Goal: Information Seeking & Learning: Learn about a topic

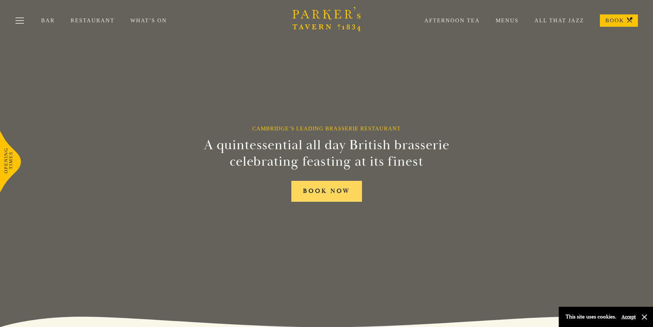
click at [326, 194] on link "BOOK NOW" at bounding box center [326, 191] width 71 height 21
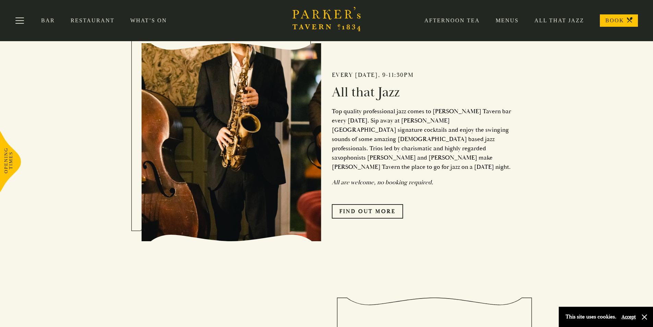
scroll to position [338, 0]
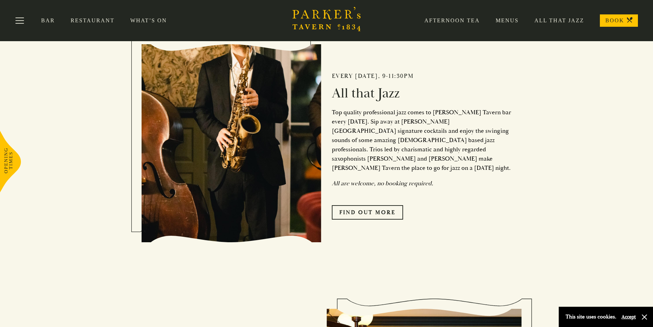
click at [89, 21] on link "Restaurant" at bounding box center [101, 20] width 60 height 7
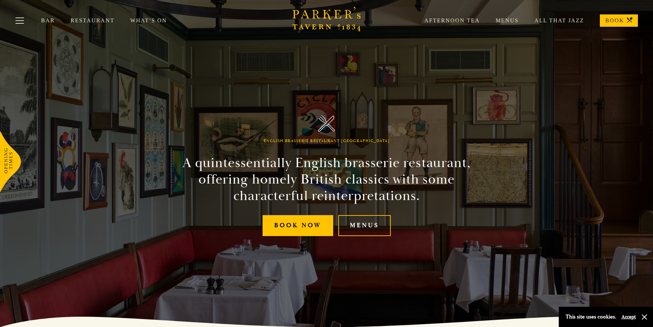
click at [89, 23] on link "Restaurant" at bounding box center [101, 20] width 60 height 7
click at [506, 20] on link "Menus" at bounding box center [499, 20] width 39 height 7
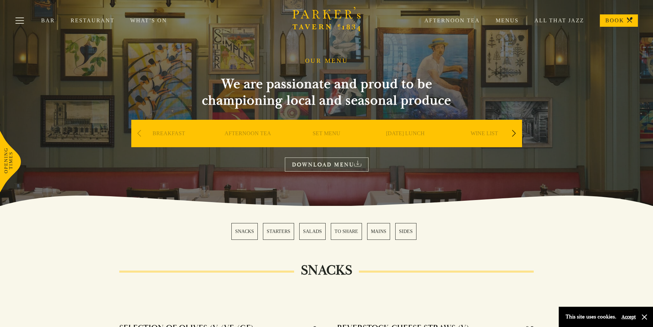
click at [373, 232] on link "MAINS" at bounding box center [378, 231] width 23 height 17
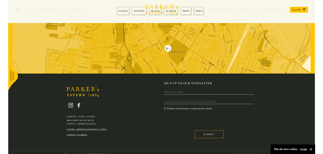
scroll to position [1919, 0]
